Goal: Transaction & Acquisition: Obtain resource

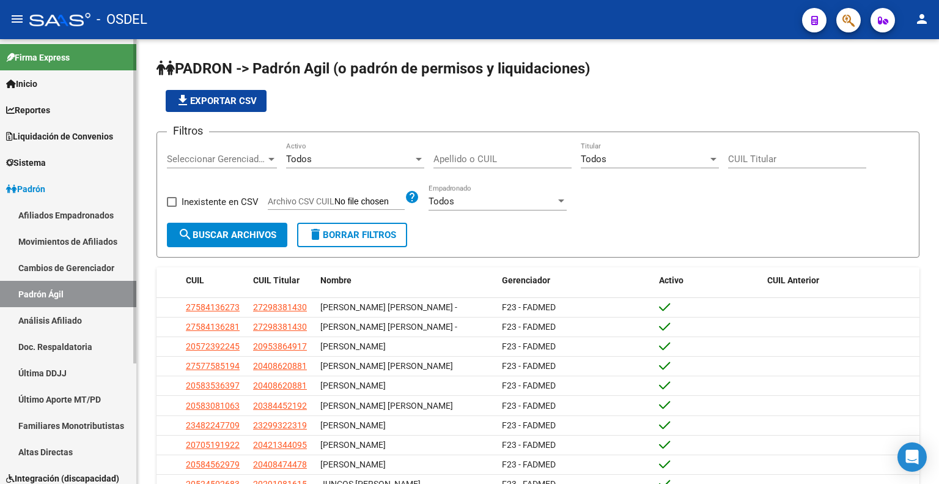
click at [72, 289] on link "Padrón Ágil" at bounding box center [68, 294] width 136 height 26
click at [527, 193] on div "Todos Empadronado" at bounding box center [498, 197] width 138 height 26
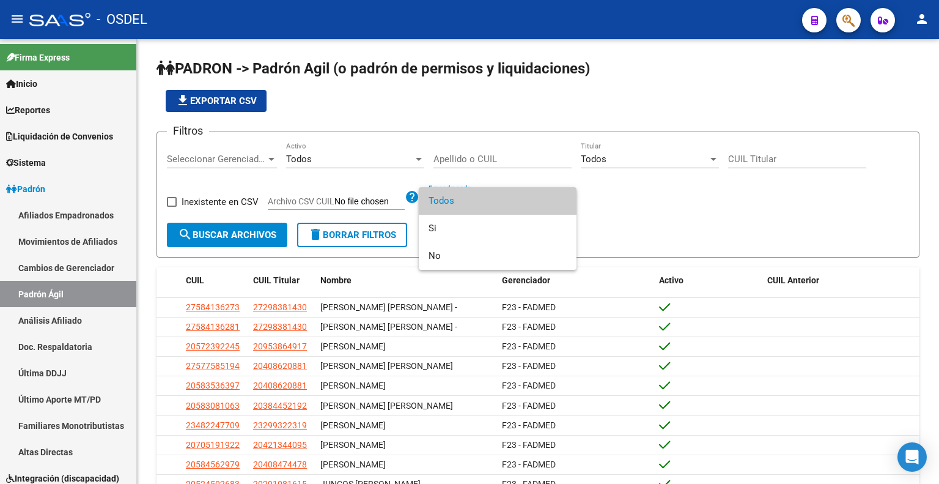
click at [644, 197] on div at bounding box center [469, 242] width 939 height 484
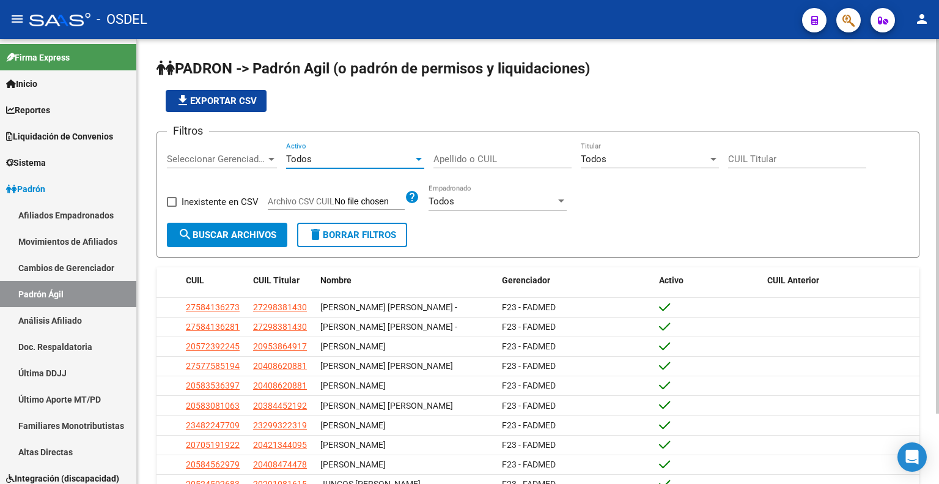
click at [387, 160] on div "Todos" at bounding box center [349, 158] width 127 height 11
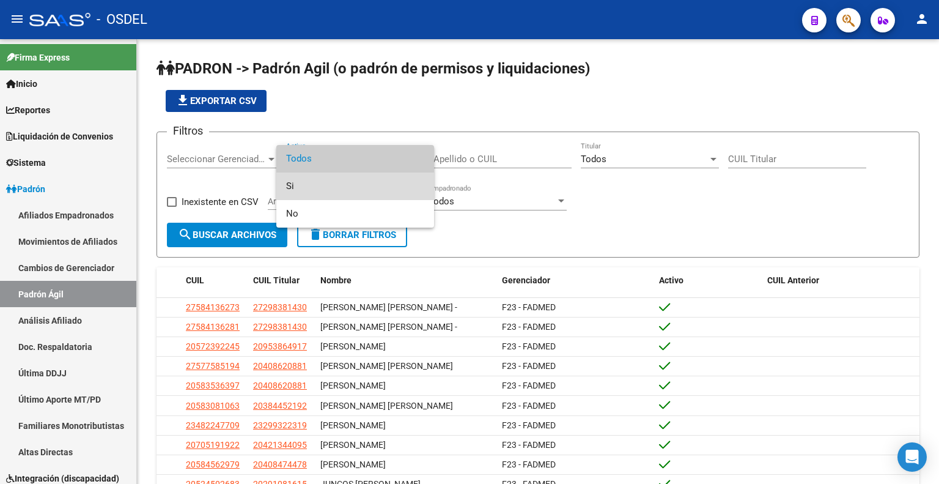
click at [369, 185] on span "Si" at bounding box center [355, 186] width 138 height 28
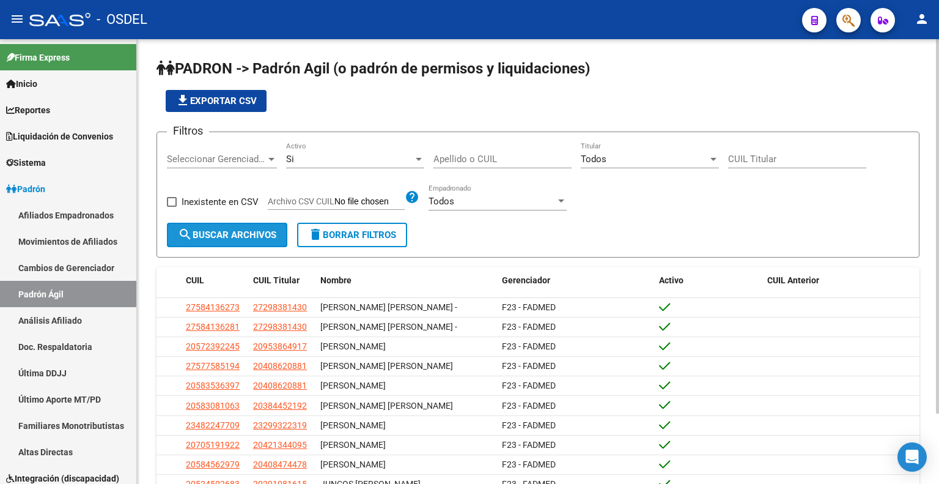
click at [252, 223] on button "search Buscar Archivos" at bounding box center [227, 235] width 120 height 24
click at [257, 104] on span "file_download Exportar CSV" at bounding box center [215, 100] width 81 height 11
click at [352, 161] on div "Si" at bounding box center [349, 158] width 127 height 11
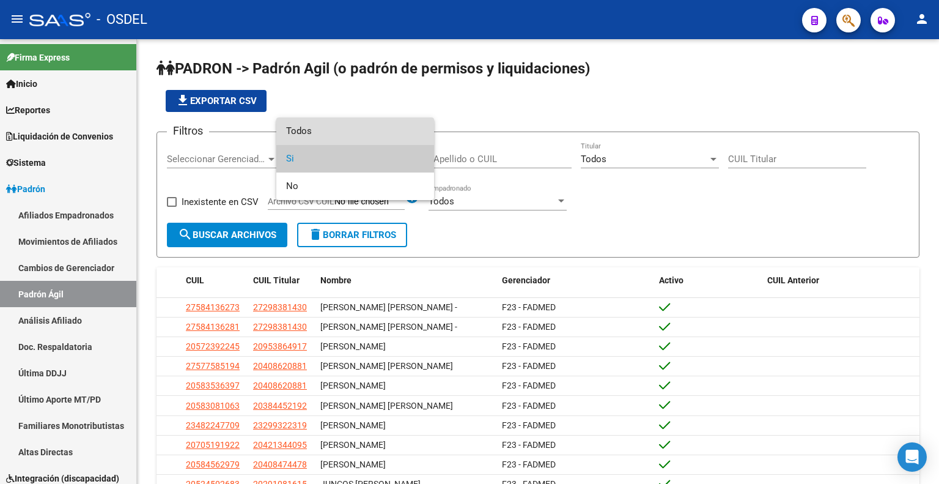
click at [334, 127] on span "Todos" at bounding box center [355, 131] width 138 height 28
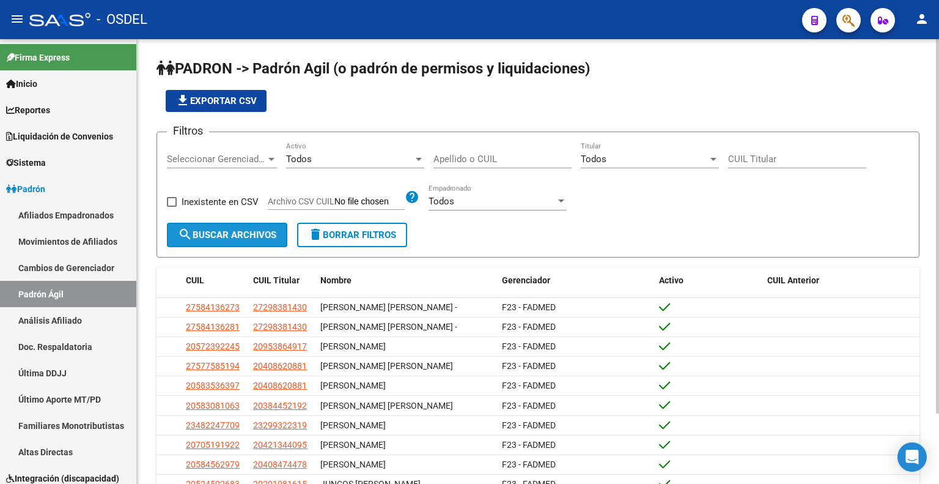
click at [254, 237] on span "search Buscar Archivos" at bounding box center [227, 234] width 98 height 11
click at [240, 95] on span "file_download Exportar CSV" at bounding box center [215, 100] width 81 height 11
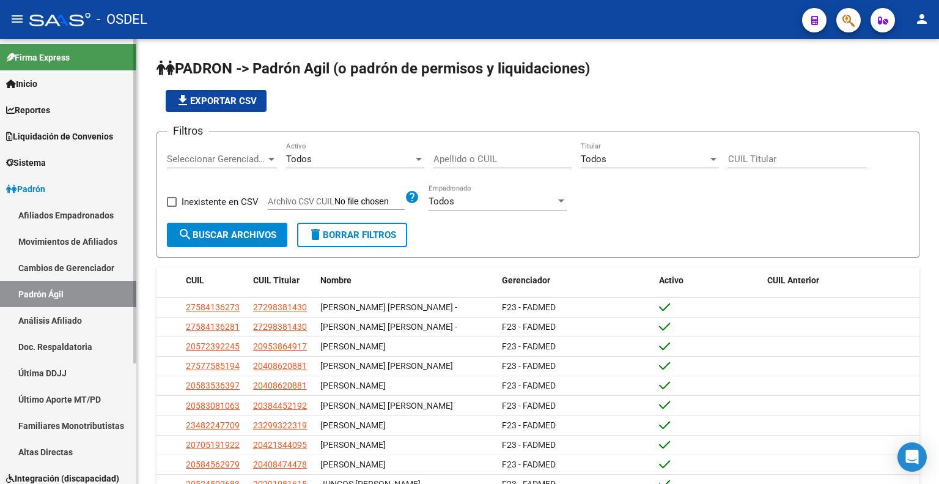
click at [83, 142] on span "Liquidación de Convenios" at bounding box center [59, 136] width 107 height 13
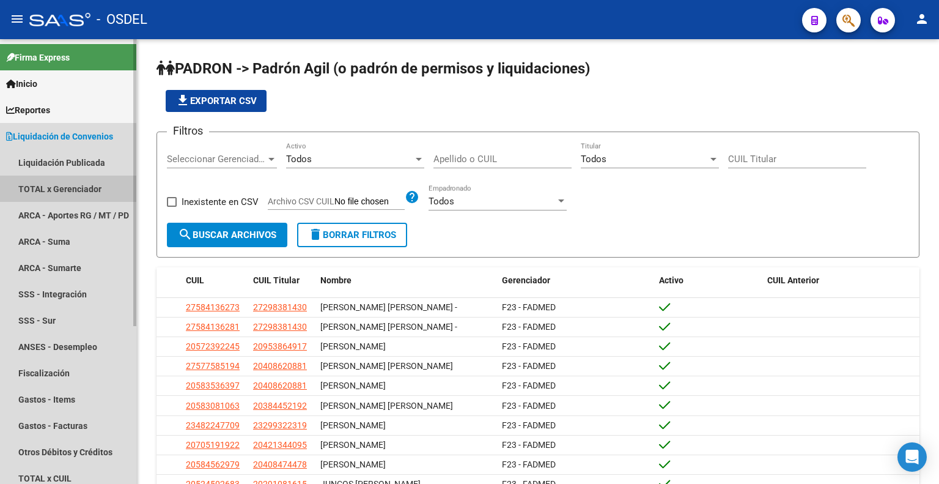
click at [86, 188] on link "TOTAL x Gerenciador" at bounding box center [68, 188] width 136 height 26
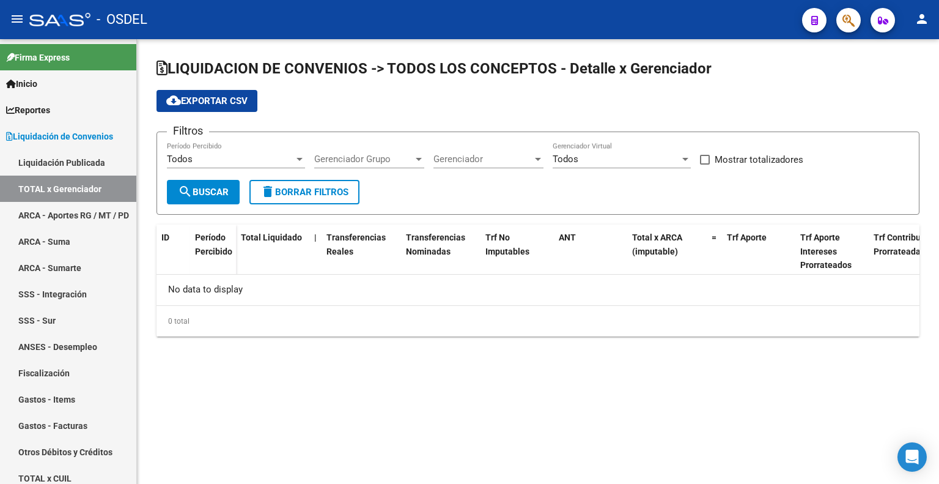
checkbox input "true"
